Goal: Task Accomplishment & Management: Complete application form

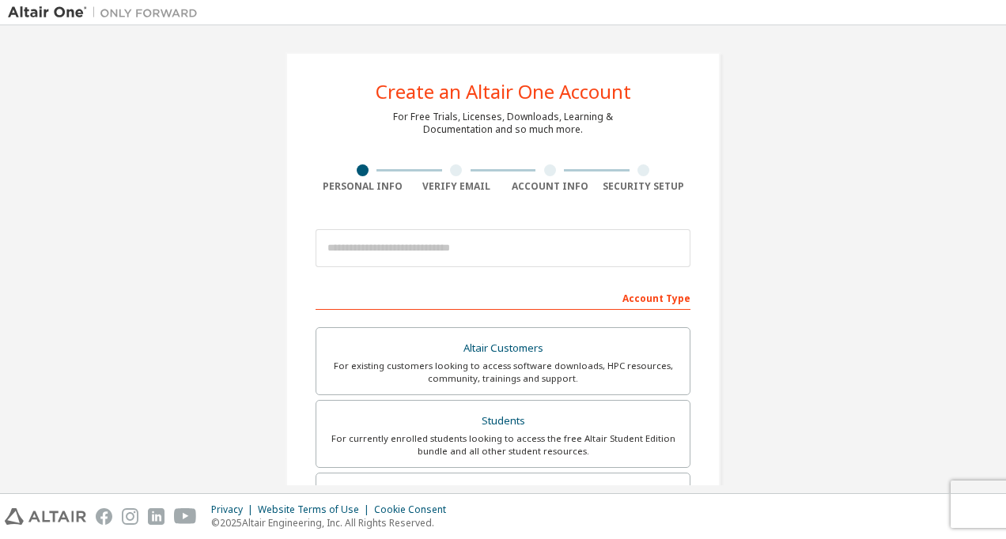
click at [0, 0] on div "Privacy Policy Imprint Manage Preferences" at bounding box center [0, 0] width 0 height 0
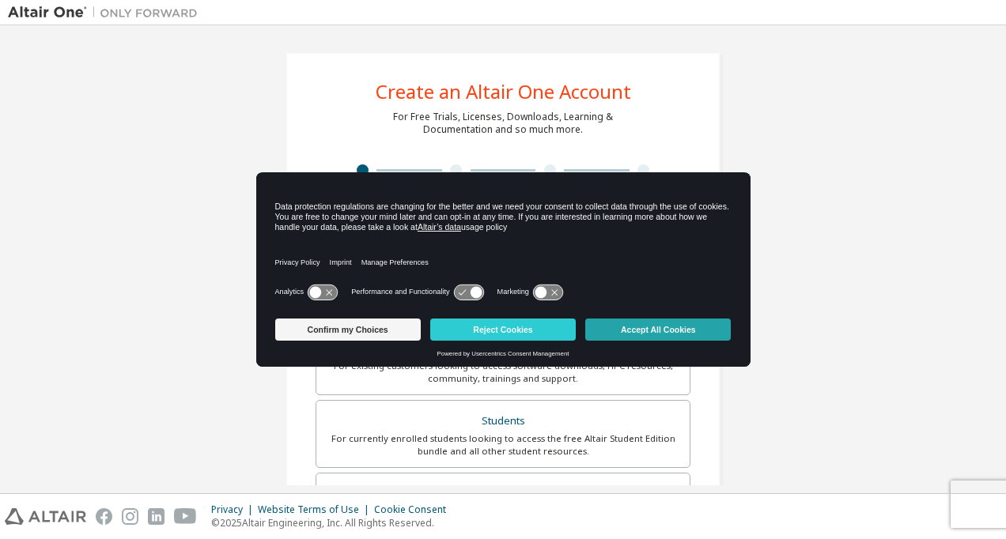
click at [672, 325] on button "Accept All Cookies" at bounding box center [658, 330] width 146 height 22
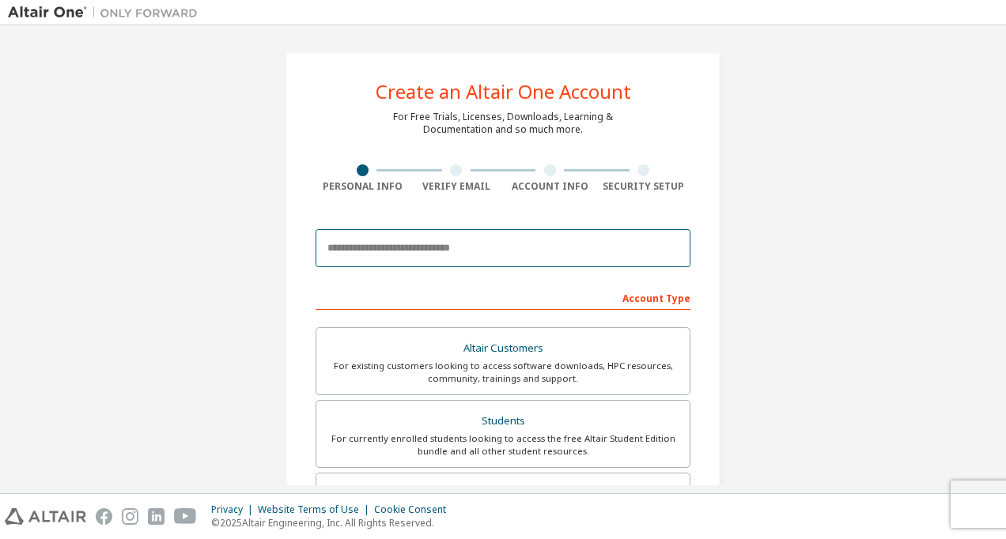
click at [528, 253] on input "email" at bounding box center [503, 248] width 375 height 38
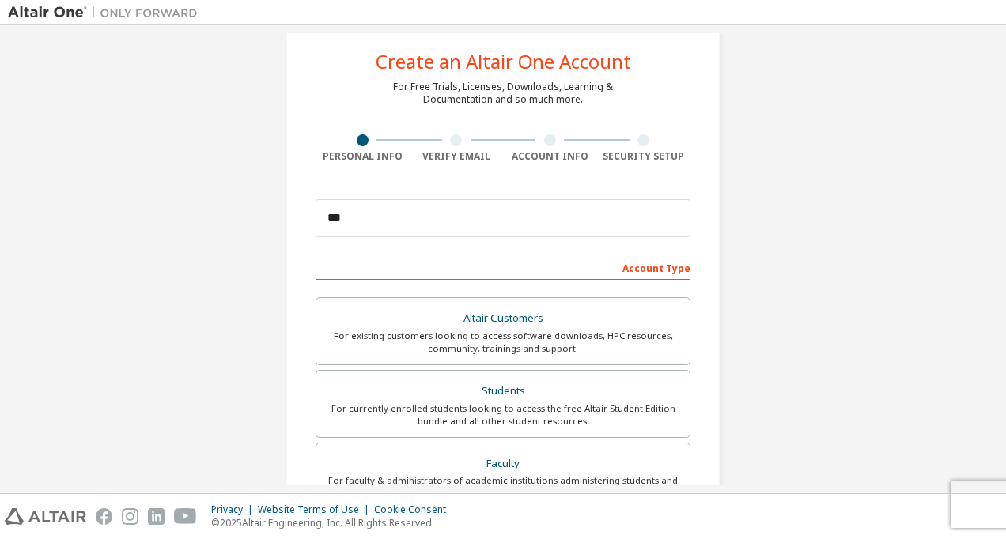
scroll to position [29, 0]
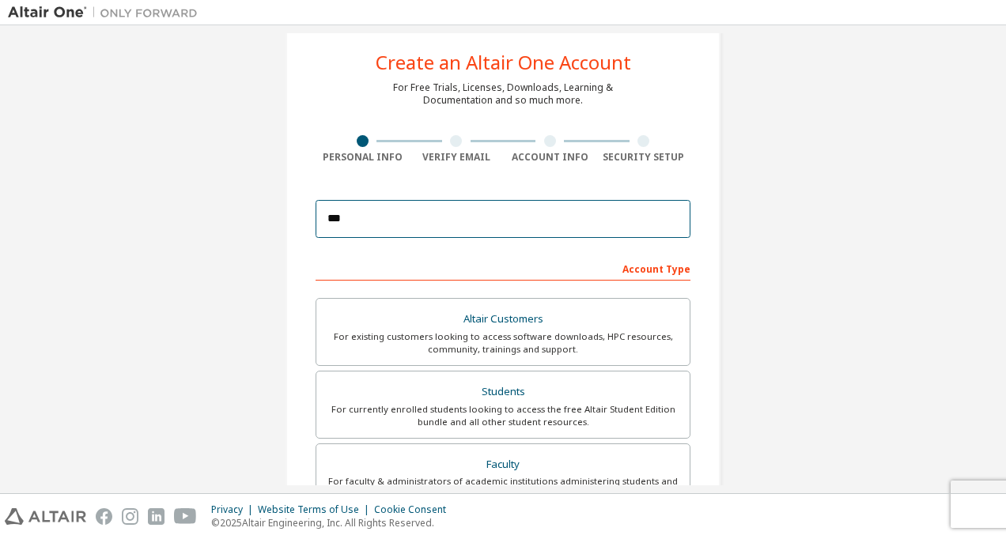
click at [487, 222] on input "***" at bounding box center [503, 219] width 375 height 38
type input "**********"
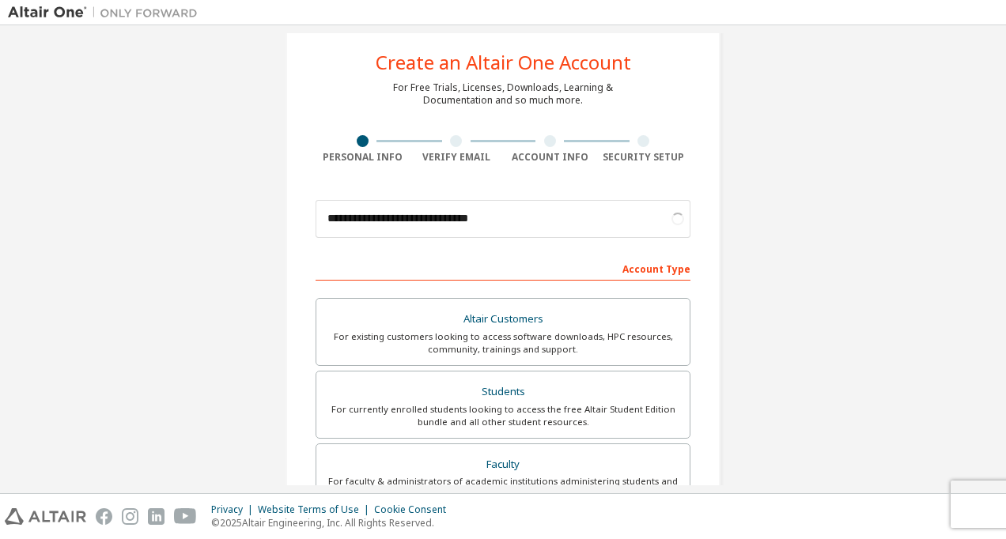
click at [646, 272] on div "Account Type" at bounding box center [503, 268] width 375 height 25
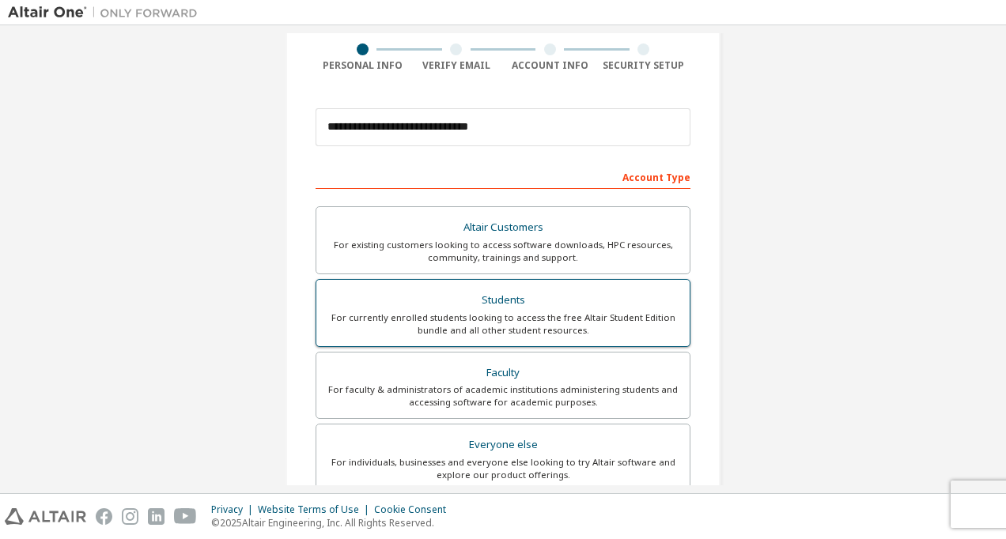
click at [558, 326] on div "For currently enrolled students looking to access the free Altair Student Editi…" at bounding box center [503, 324] width 354 height 25
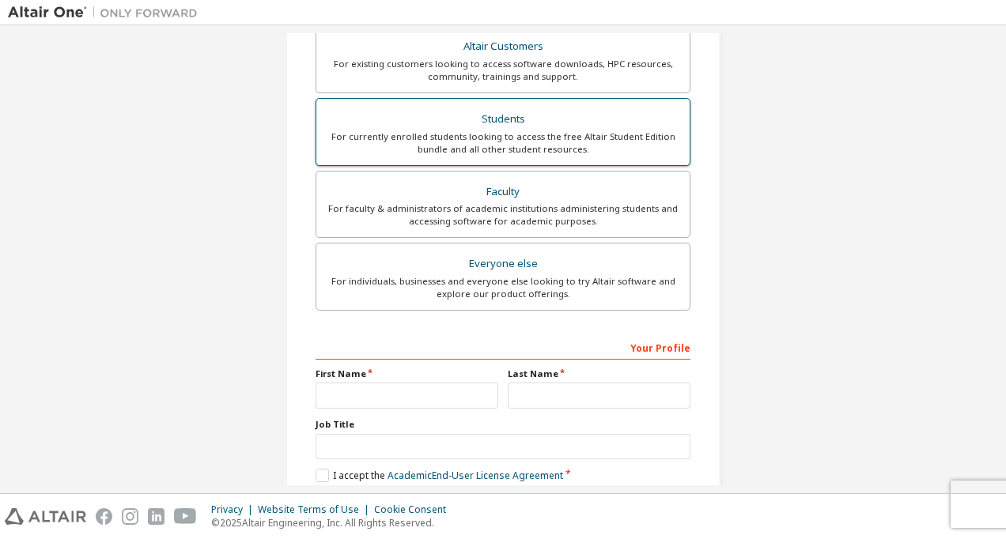
scroll to position [303, 0]
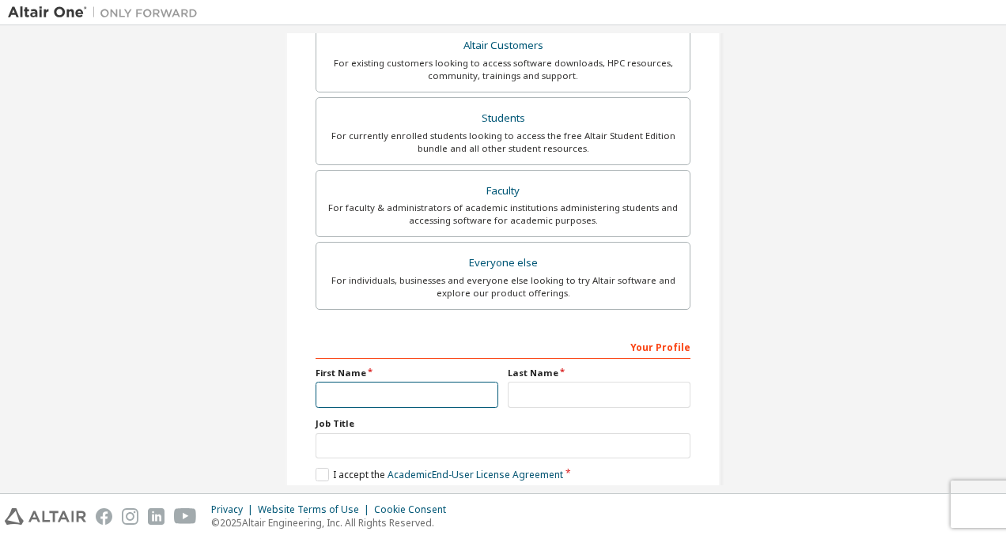
click at [408, 396] on input "text" at bounding box center [407, 395] width 183 height 26
type input "**********"
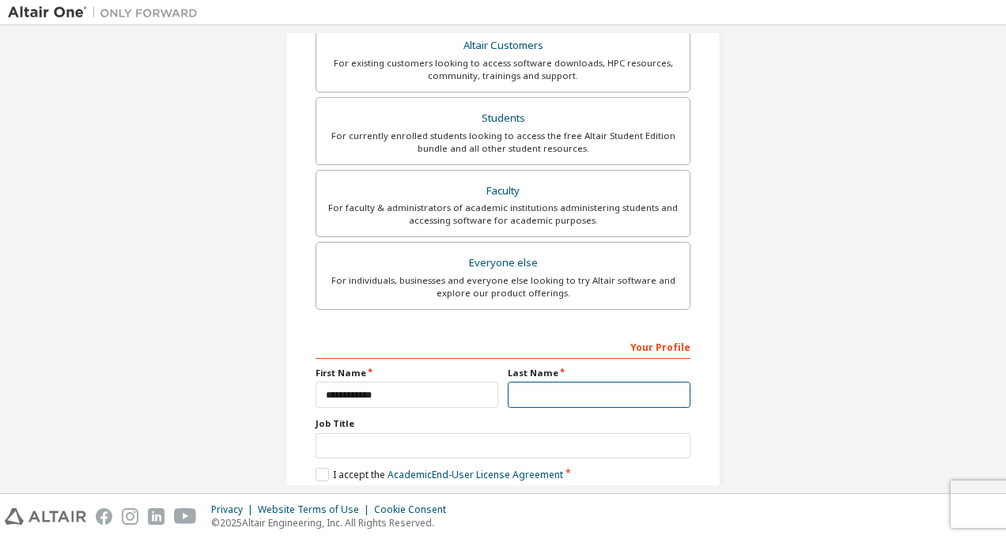
click at [527, 393] on input "text" at bounding box center [599, 395] width 183 height 26
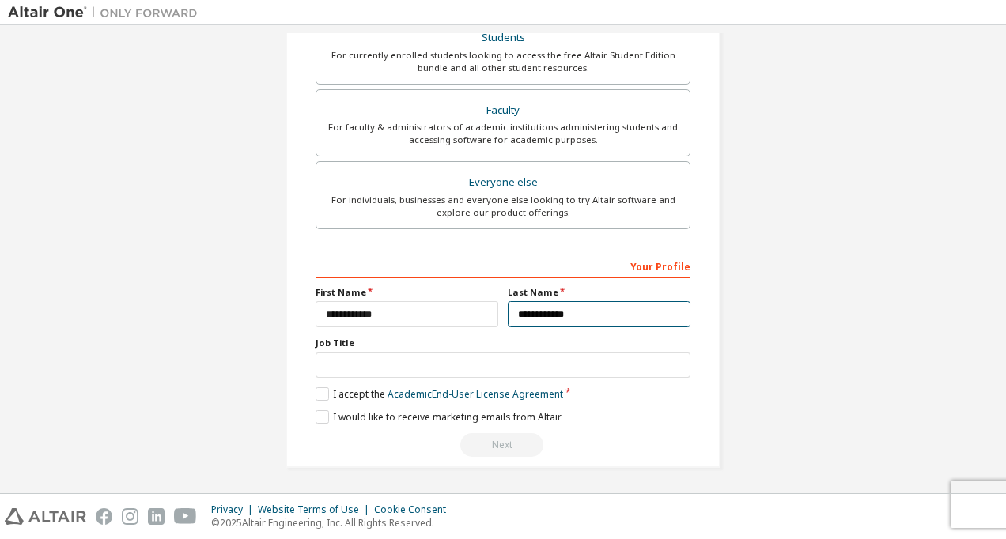
scroll to position [385, 0]
type input "**********"
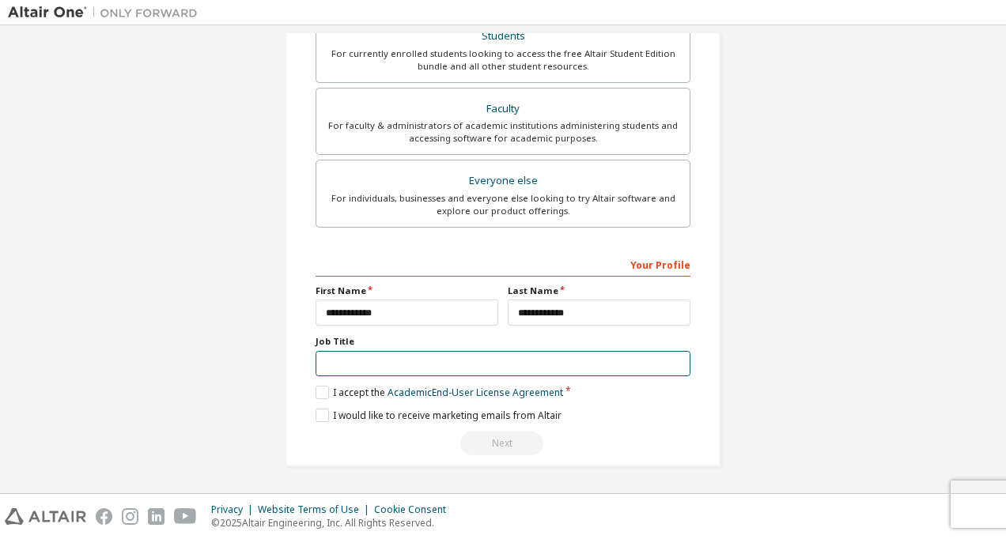
click at [414, 359] on input "text" at bounding box center [503, 364] width 375 height 26
type input "*******"
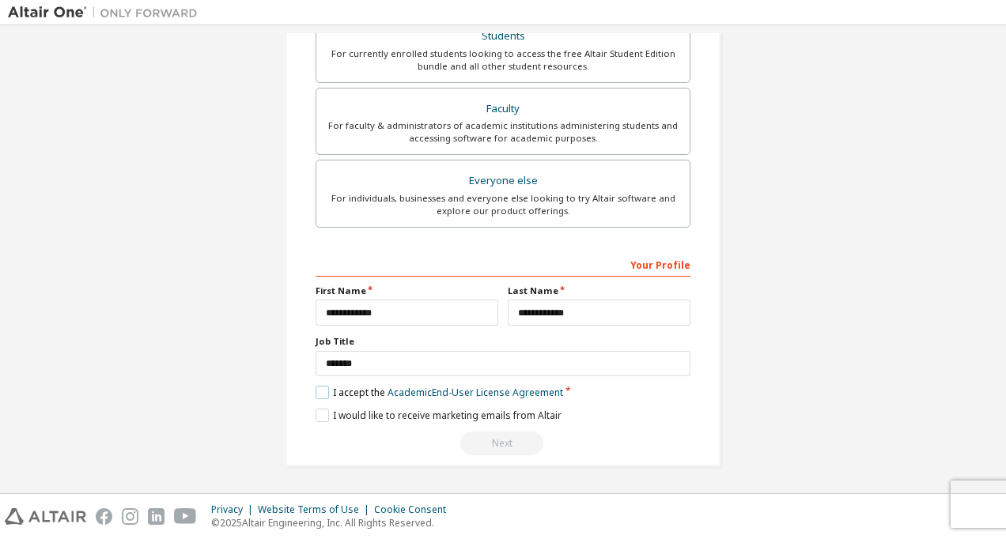
click at [317, 396] on label "I accept the Academic End-User License Agreement" at bounding box center [440, 392] width 248 height 13
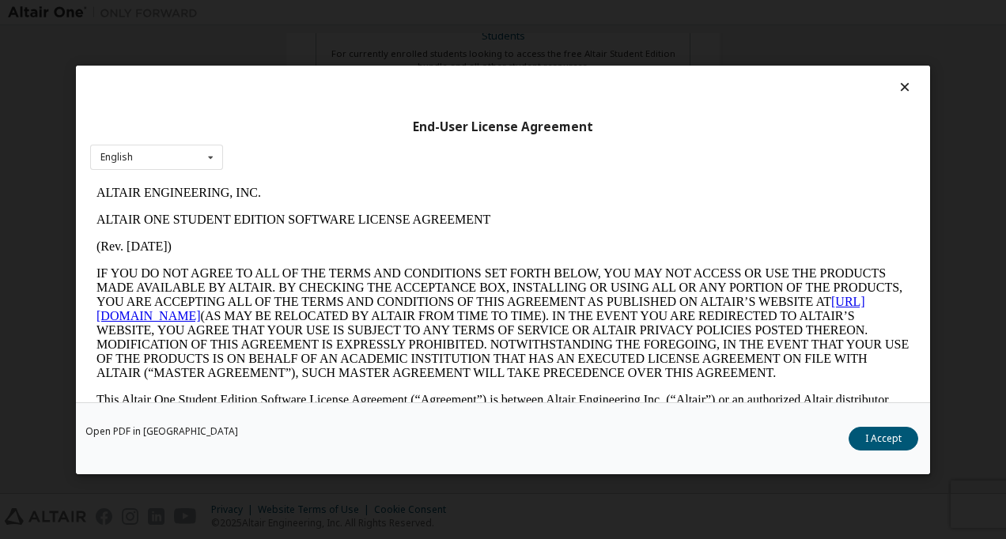
scroll to position [0, 0]
click at [869, 438] on button "I Accept" at bounding box center [884, 438] width 70 height 24
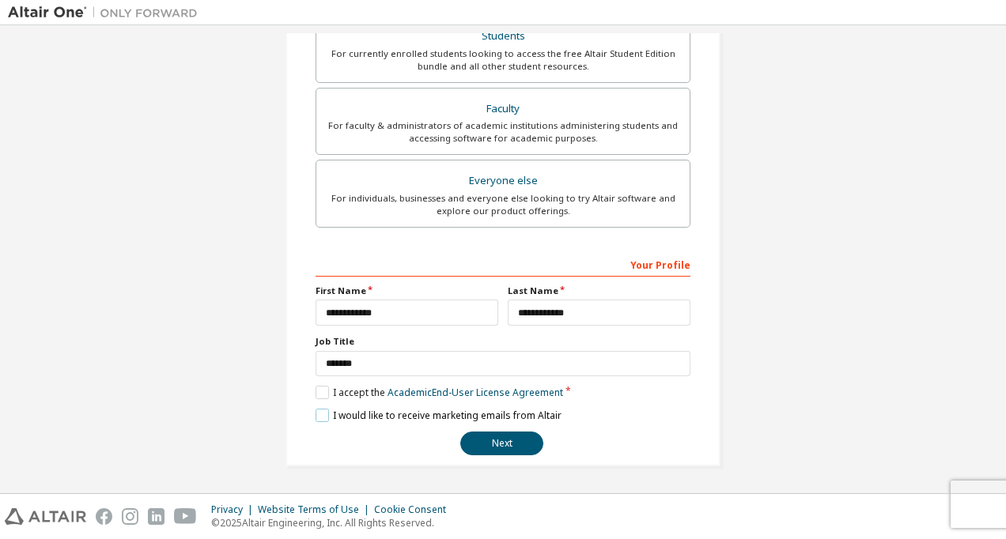
click at [320, 409] on label "I would like to receive marketing emails from Altair" at bounding box center [439, 415] width 246 height 13
click at [507, 441] on button "Next" at bounding box center [501, 444] width 83 height 24
click at [507, 441] on div "Next" at bounding box center [503, 444] width 375 height 24
drag, startPoint x: 507, startPoint y: 441, endPoint x: 672, endPoint y: 445, distance: 165.4
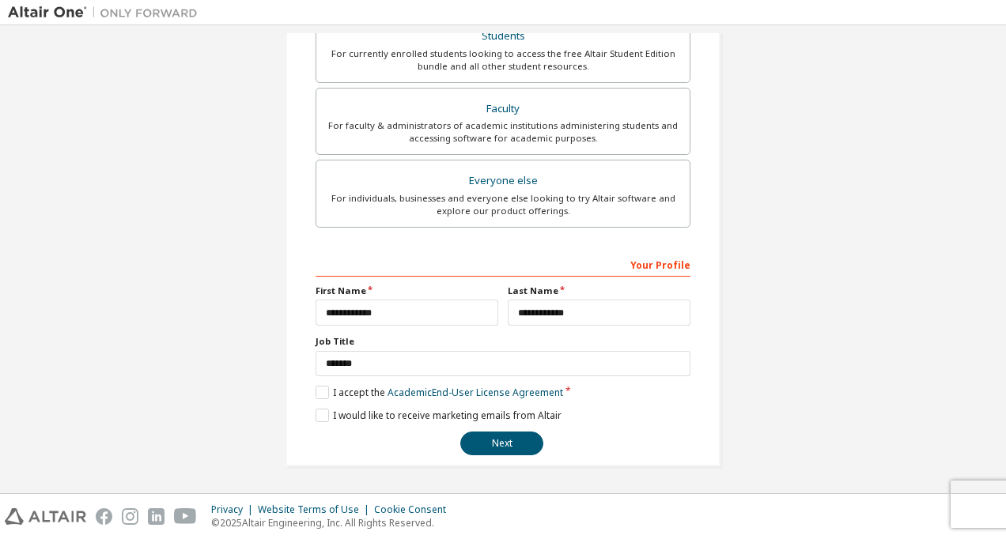
click at [507, 441] on div "Next" at bounding box center [503, 444] width 375 height 24
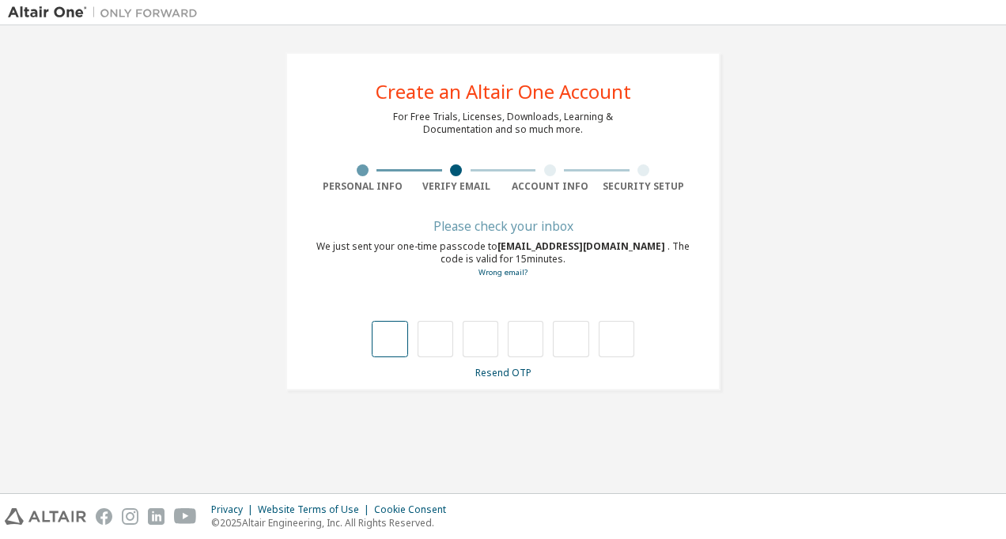
drag, startPoint x: 672, startPoint y: 445, endPoint x: 395, endPoint y: 333, distance: 299.2
click at [395, 333] on input "text" at bounding box center [390, 339] width 36 height 36
type input "*"
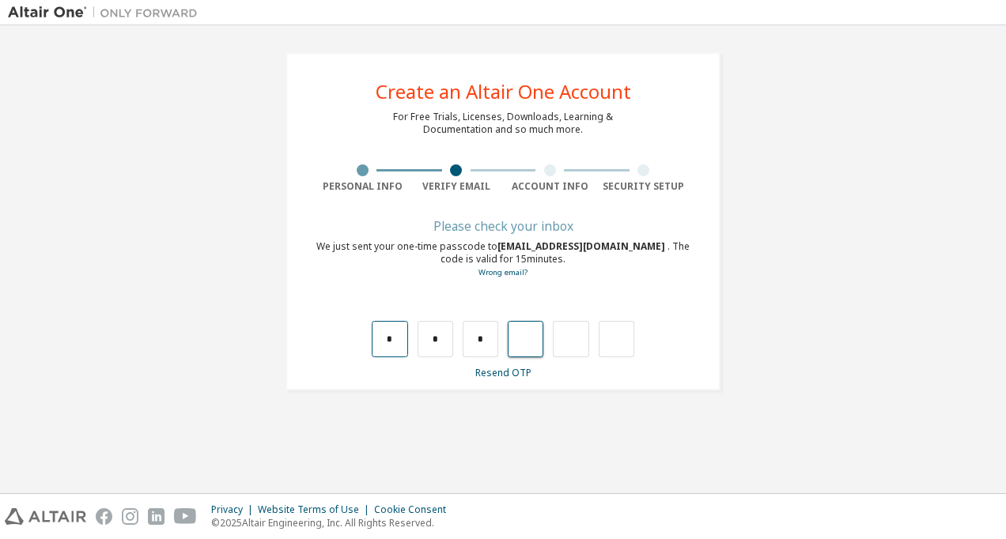
type input "*"
